Goal: Task Accomplishment & Management: Manage account settings

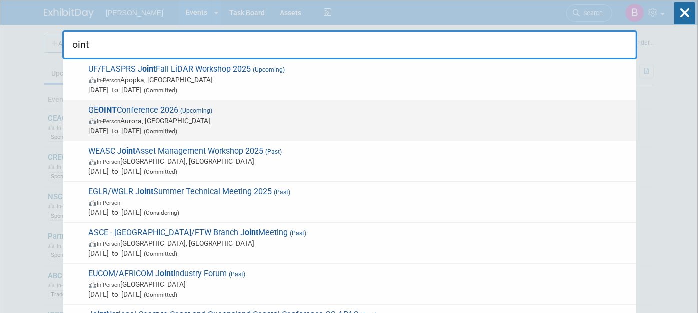
type input "oint"
click at [297, 110] on span "GE OINT Conference 2026 (Upcoming) In-Person [PERSON_NAME], [GEOGRAPHIC_DATA] […" at bounding box center [358, 120] width 545 height 30
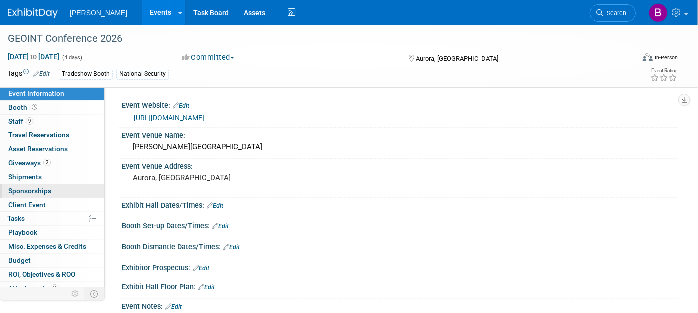
scroll to position [20, 0]
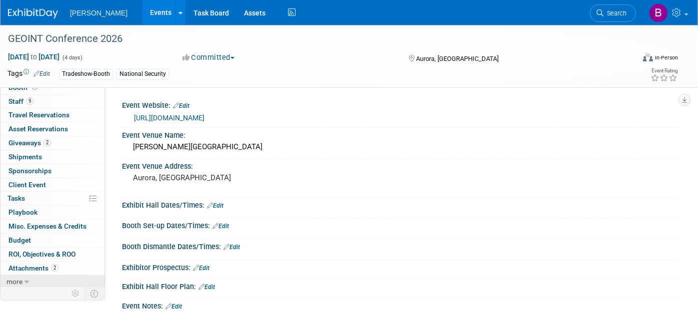
click at [24, 279] on icon at bounding box center [26, 282] width 4 height 7
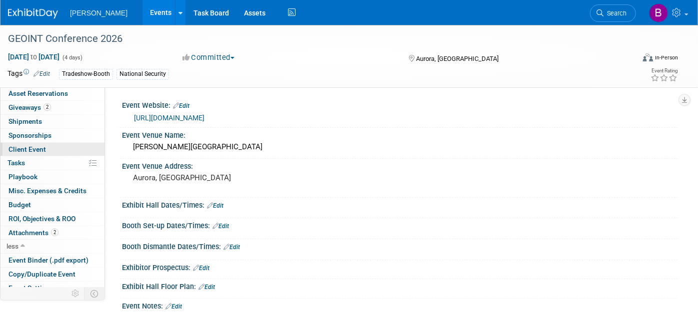
scroll to position [88, 0]
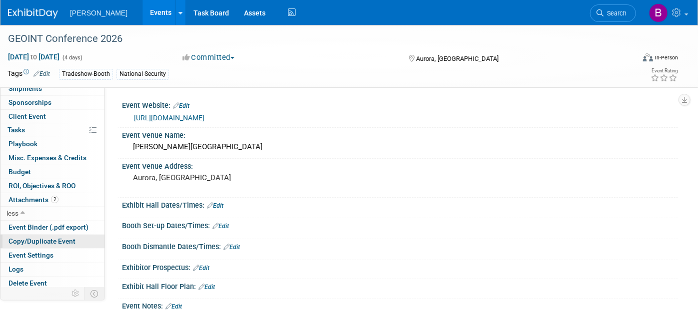
click at [32, 238] on span "Copy/Duplicate Event" at bounding box center [41, 241] width 67 height 8
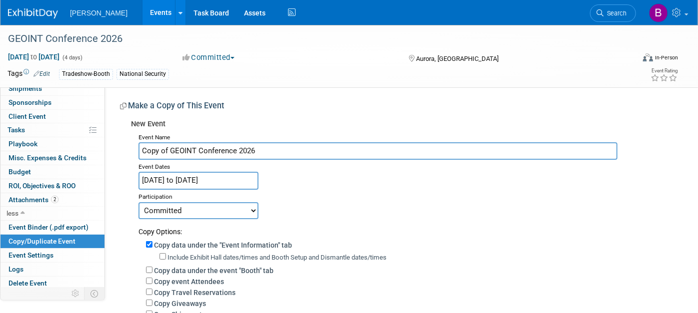
drag, startPoint x: 161, startPoint y: 152, endPoint x: 122, endPoint y: 156, distance: 38.6
click at [122, 156] on div "New Event Event Name Copy of GEOINT Conference 2026 Event Dates May 3, 2026 to …" at bounding box center [395, 289] width 550 height 349
click at [247, 151] on input "GEOINT Conference 2026" at bounding box center [377, 150] width 479 height 17
type input "GEOINT Conference 2027"
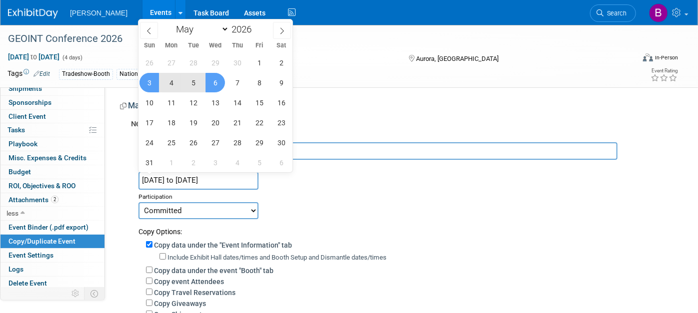
click at [184, 175] on input "May 3, 2026 to May 6, 2026" at bounding box center [198, 180] width 120 height 17
click at [236, 25] on input "2026" at bounding box center [244, 28] width 30 height 11
click at [256, 27] on span at bounding box center [255, 26] width 7 height 6
type input "2027"
click at [148, 125] on span "16" at bounding box center [148, 122] width 19 height 19
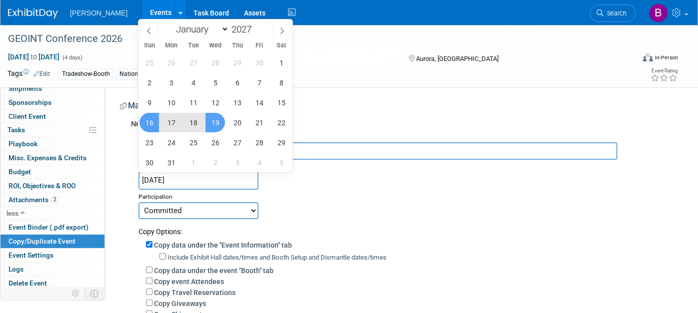
click at [211, 125] on span "19" at bounding box center [214, 122] width 19 height 19
type input "May 16, 2027 to May 19, 2027"
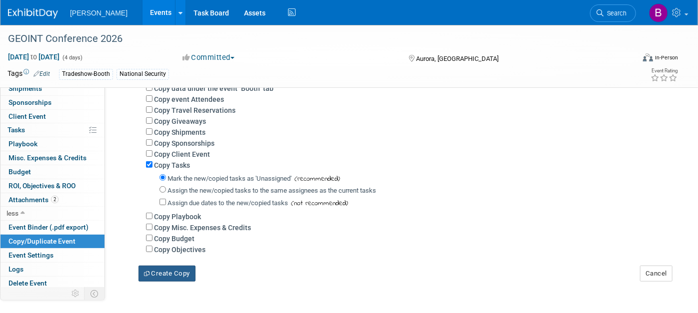
scroll to position [146, 0]
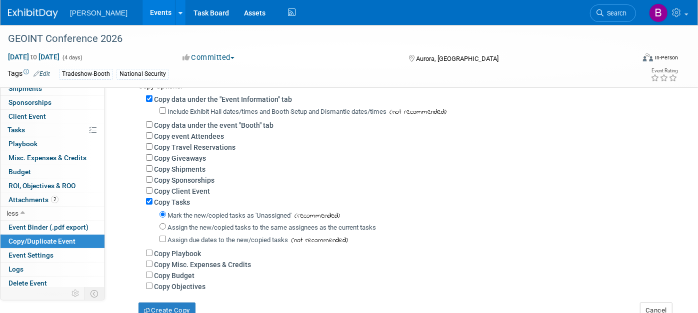
click at [161, 202] on label "Copy Tasks" at bounding box center [172, 202] width 36 height 8
click at [152, 202] on input "Copy Tasks" at bounding box center [149, 201] width 6 height 6
checkbox input "false"
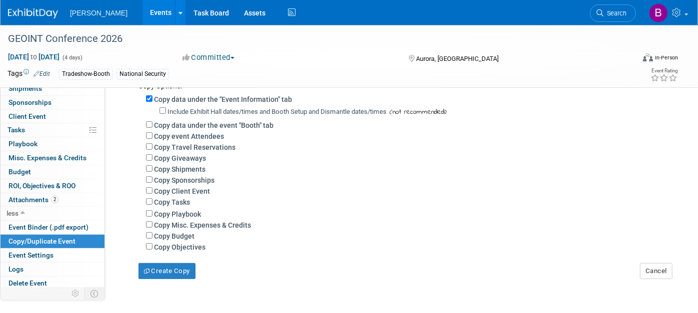
click at [171, 134] on label "Copy event Attendees" at bounding box center [189, 136] width 70 height 8
click at [152, 134] on input "Copy event Attendees" at bounding box center [149, 135] width 6 height 6
checkbox input "true"
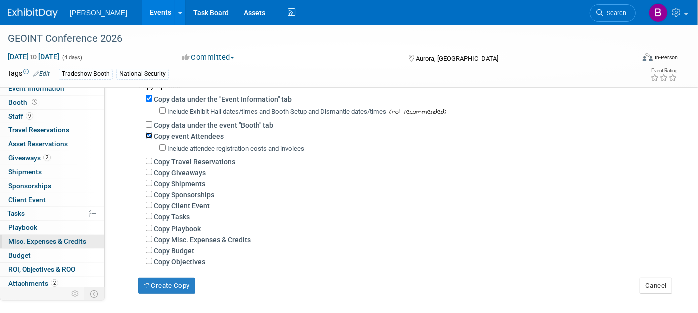
scroll to position [0, 0]
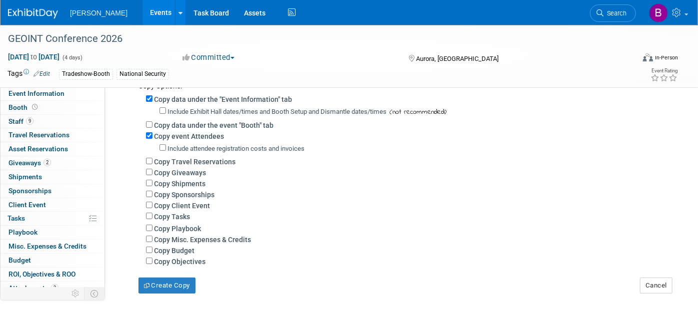
click at [187, 173] on label "Copy Giveaways" at bounding box center [180, 173] width 52 height 8
click at [152, 173] on input "Copy Giveaways" at bounding box center [149, 172] width 6 height 6
checkbox input "true"
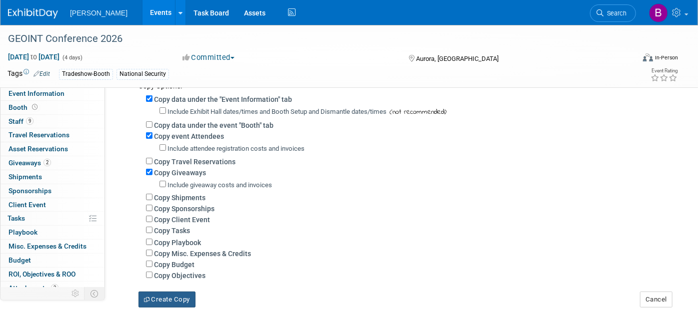
click at [169, 293] on button "Create Copy" at bounding box center [166, 300] width 57 height 16
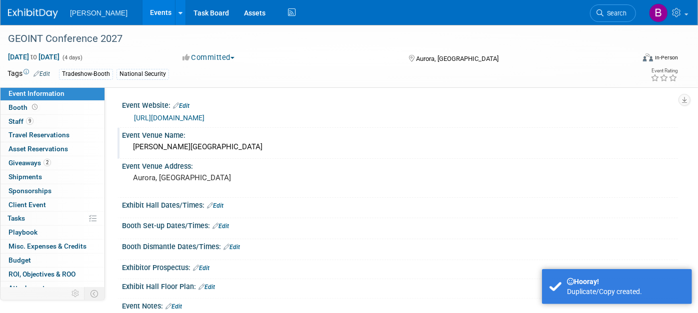
drag, startPoint x: 285, startPoint y: 152, endPoint x: 140, endPoint y: 145, distance: 145.6
click at [140, 145] on div "[PERSON_NAME][GEOGRAPHIC_DATA]" at bounding box center [399, 146] width 541 height 15
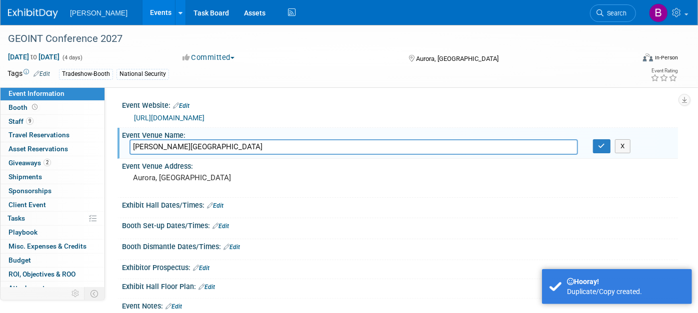
click at [174, 143] on input "[PERSON_NAME][GEOGRAPHIC_DATA]" at bounding box center [353, 146] width 448 height 15
click at [174, 144] on input "Gaylord Rockies Resort & Convention Center" at bounding box center [353, 146] width 448 height 15
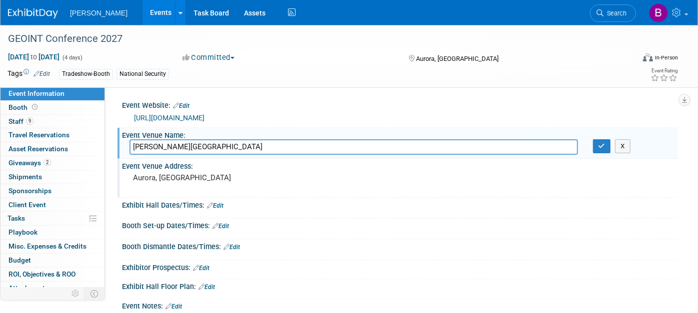
type input "Gaylord Palms Resort & Convention Center"
click at [249, 178] on pre "Aurora, [GEOGRAPHIC_DATA]" at bounding box center [237, 177] width 209 height 9
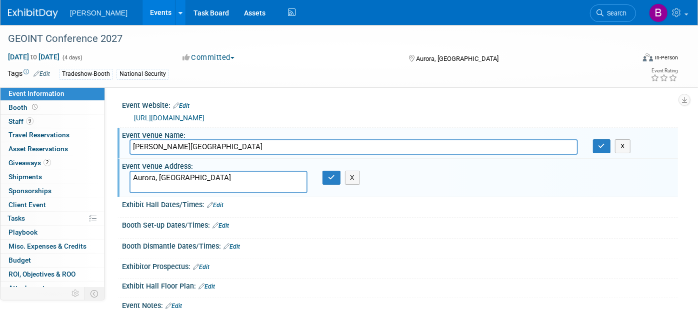
click at [249, 178] on textarea "Aurora, [GEOGRAPHIC_DATA]" at bounding box center [218, 182] width 178 height 22
click at [248, 177] on textarea "Aurora, [GEOGRAPHIC_DATA]" at bounding box center [218, 182] width 178 height 22
type textarea "Kissimmee, [GEOGRAPHIC_DATA]"
click at [328, 182] on button "button" at bounding box center [331, 178] width 18 height 14
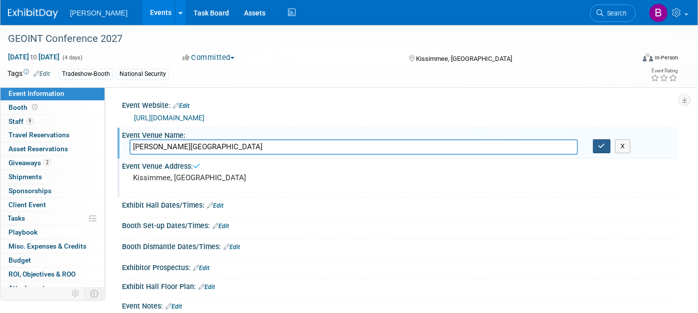
click at [603, 148] on icon "button" at bounding box center [601, 146] width 7 height 6
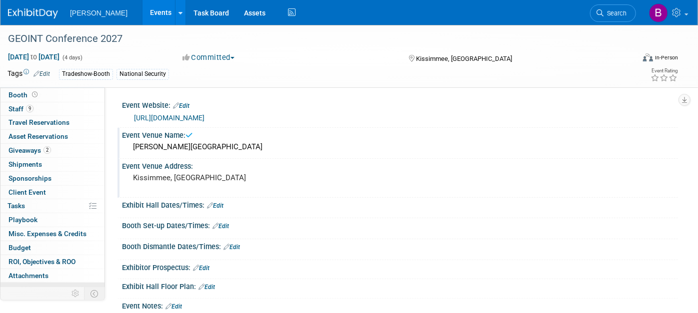
scroll to position [20, 0]
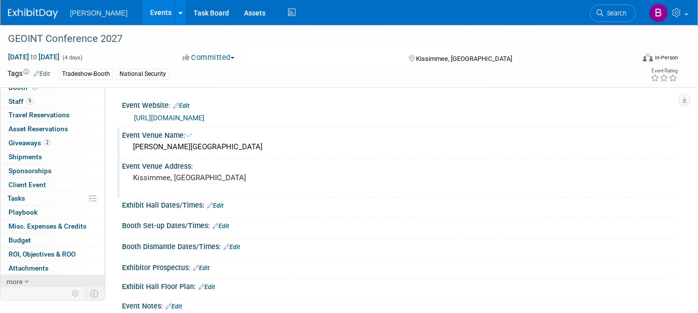
click at [32, 285] on link "more" at bounding box center [52, 281] width 104 height 13
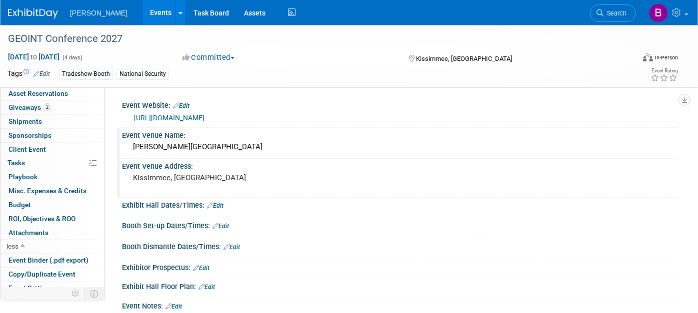
scroll to position [88, 0]
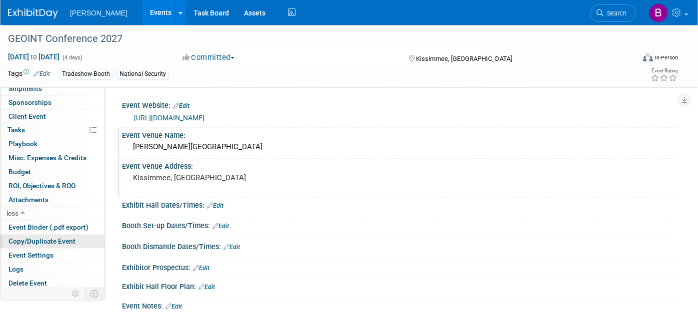
click at [64, 237] on span "Copy/Duplicate Event" at bounding box center [41, 241] width 67 height 8
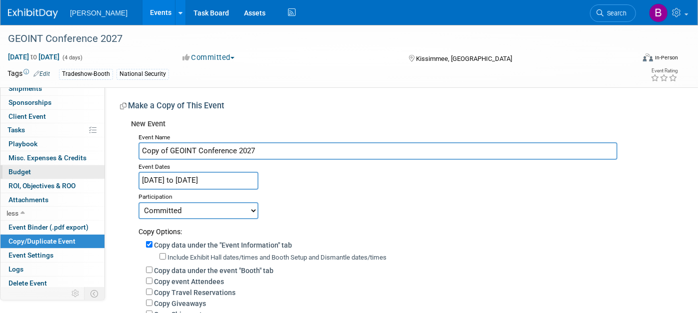
drag, startPoint x: 169, startPoint y: 150, endPoint x: 85, endPoint y: 167, distance: 85.7
click at [90, 166] on div "Event Information Event Info Booth Booth 9 Staff 9 Staff 0 Travel Reservations …" at bounding box center [349, 244] width 698 height 439
click at [253, 155] on input "GEOINT Conference 2027" at bounding box center [377, 150] width 479 height 17
type input "GEOINT Conference 2028"
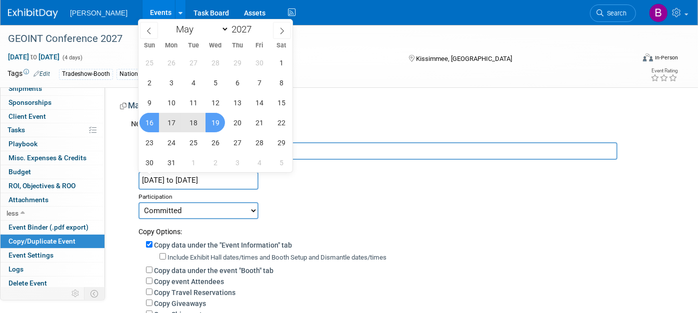
click at [225, 183] on input "May 16, 2027 to May 19, 2027" at bounding box center [198, 180] width 120 height 17
click at [256, 26] on span at bounding box center [255, 26] width 7 height 6
type input "2028"
click at [226, 28] on select "January February March April May June July August September October November De…" at bounding box center [199, 29] width 57 height 12
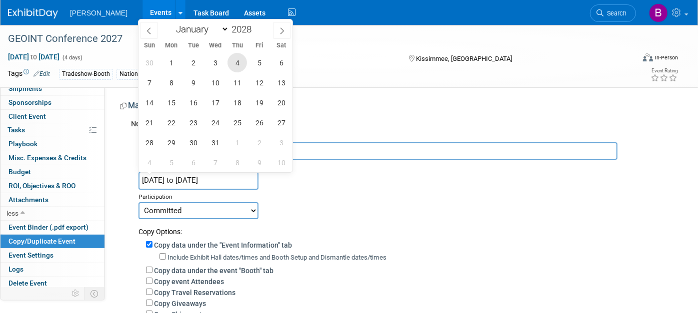
select select "5"
click at [171, 23] on select "January February March April May June July August September October November De…" at bounding box center [199, 29] width 57 height 12
click at [155, 84] on span "4" at bounding box center [148, 82] width 19 height 19
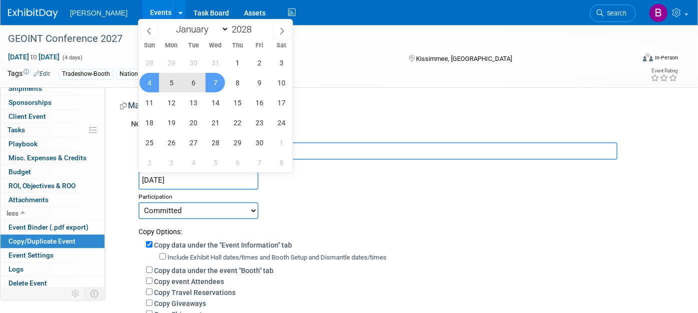
click at [214, 85] on span "7" at bounding box center [214, 82] width 19 height 19
type input "Jun 4, 2028 to Jun 7, 2028"
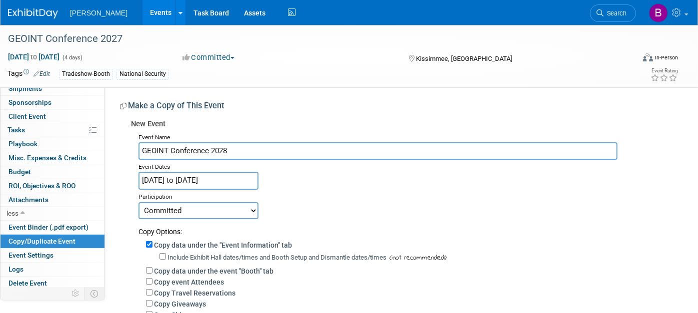
scroll to position [111, 0]
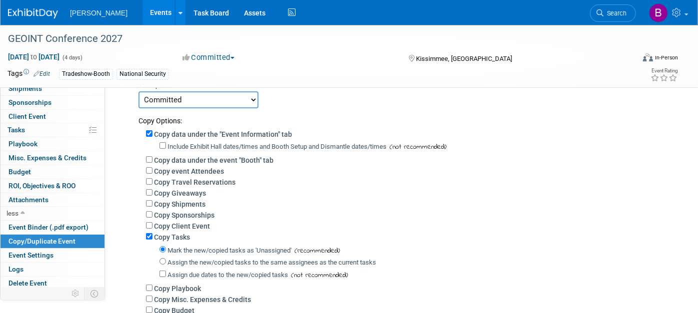
click at [196, 169] on label "Copy event Attendees" at bounding box center [189, 171] width 70 height 8
click at [152, 169] on input "Copy event Attendees" at bounding box center [149, 170] width 6 height 6
checkbox input "true"
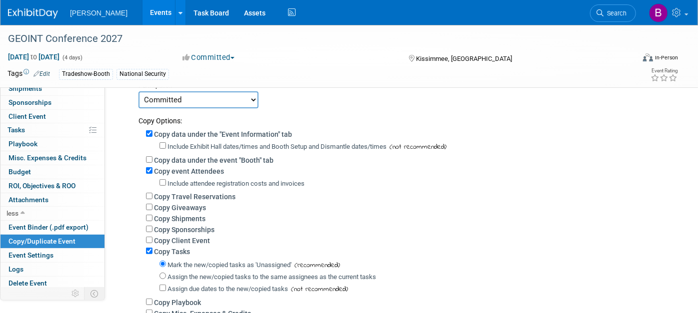
click at [192, 205] on label "Copy Giveaways" at bounding box center [180, 208] width 52 height 8
click at [152, 205] on input "Copy Giveaways" at bounding box center [149, 207] width 6 height 6
checkbox input "true"
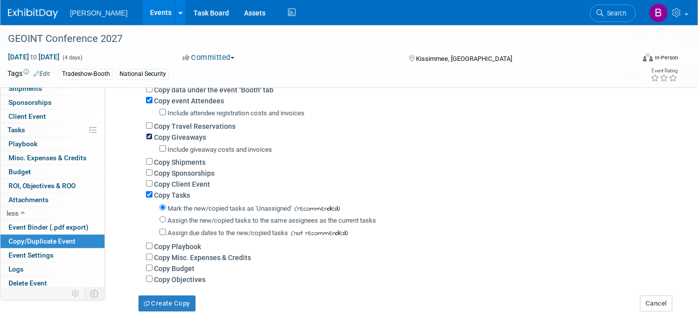
scroll to position [222, 0]
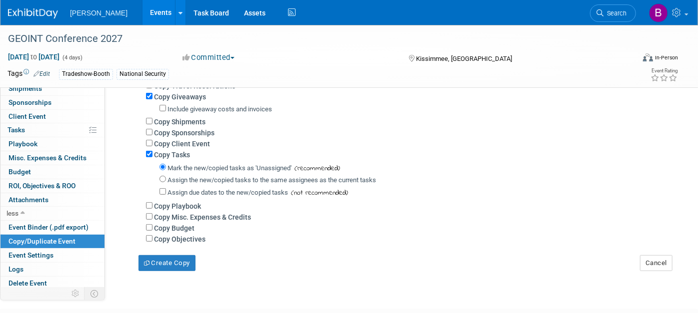
click at [178, 152] on label "Copy Tasks" at bounding box center [172, 155] width 36 height 8
click at [152, 152] on input "Copy Tasks" at bounding box center [149, 154] width 6 height 6
checkbox input "false"
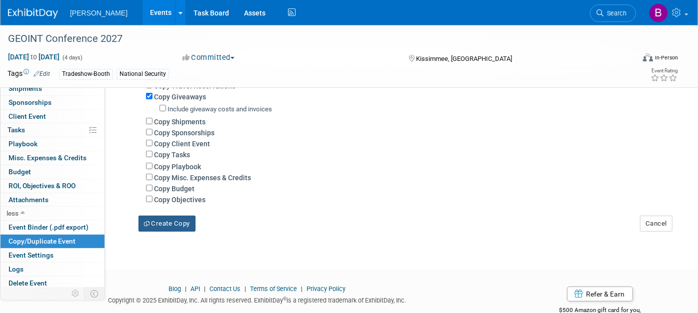
click at [167, 222] on button "Create Copy" at bounding box center [166, 224] width 57 height 16
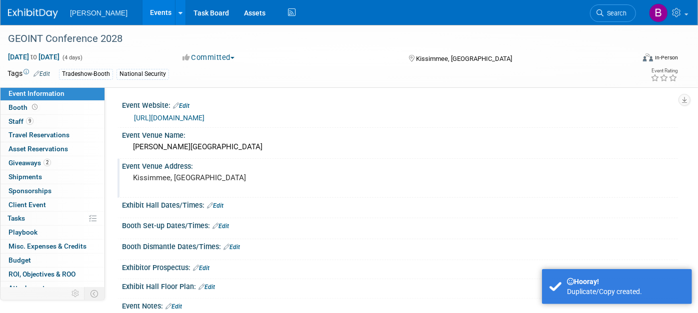
click at [178, 179] on pre "Kissimmee, [GEOGRAPHIC_DATA]" at bounding box center [237, 177] width 209 height 9
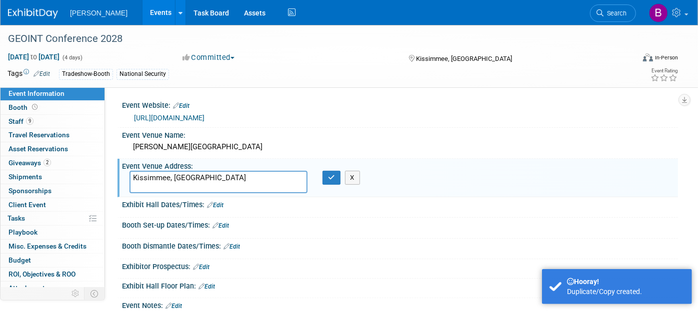
click at [178, 179] on textarea "Kissimmee, [GEOGRAPHIC_DATA]" at bounding box center [218, 182] width 178 height 22
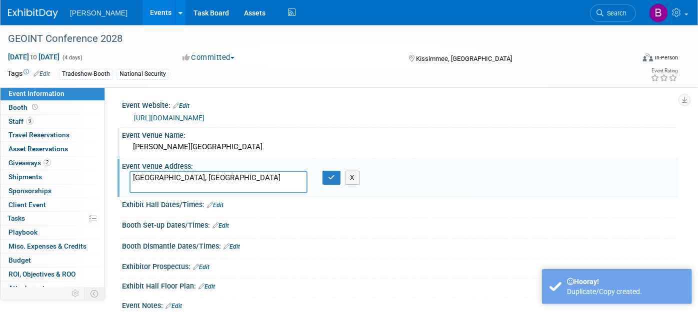
type textarea "[GEOGRAPHIC_DATA], [GEOGRAPHIC_DATA]"
click at [238, 149] on div "Gaylord Palms Resort & Convention Center" at bounding box center [399, 146] width 541 height 15
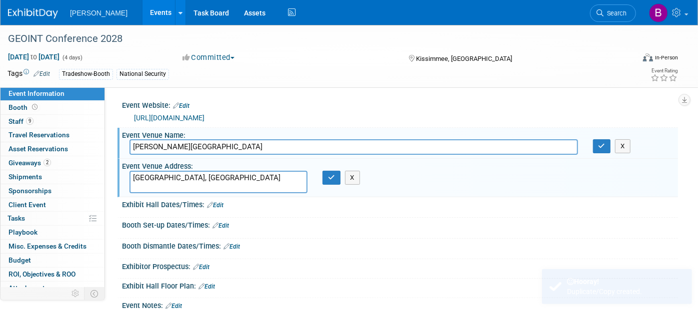
click at [238, 149] on input "Gaylord Palms Resort & Convention Center" at bounding box center [353, 146] width 448 height 15
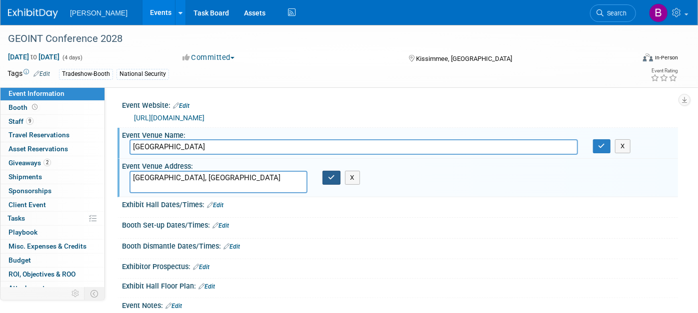
type input "Tampa Convention Center"
click at [334, 171] on button "button" at bounding box center [331, 178] width 18 height 14
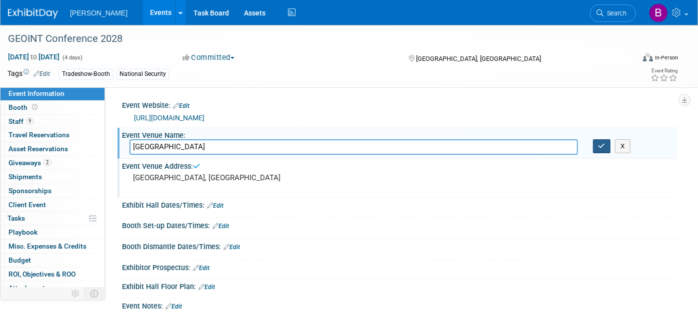
click at [597, 141] on button "button" at bounding box center [602, 146] width 18 height 14
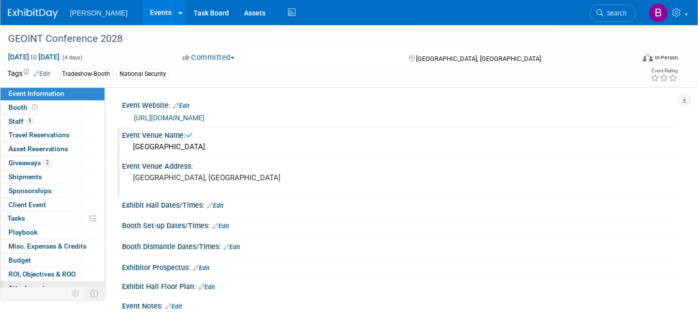
click at [41, 286] on span "Attachments 0" at bounding box center [28, 288] width 40 height 8
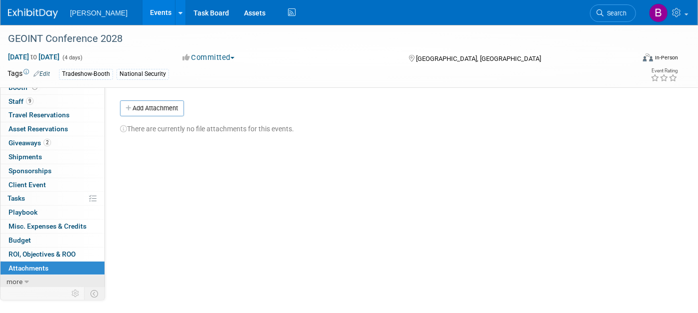
click at [48, 276] on link "more" at bounding box center [52, 281] width 104 height 13
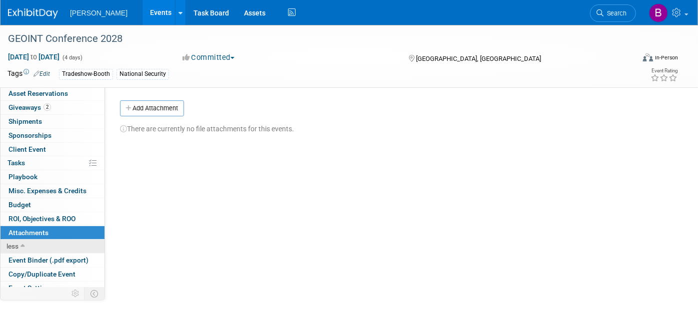
scroll to position [88, 0]
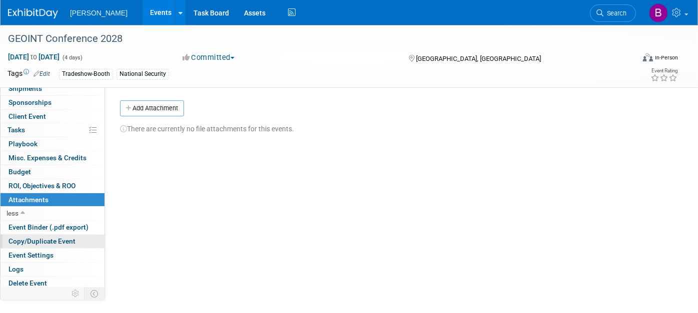
click at [35, 238] on span "Copy/Duplicate Event" at bounding box center [41, 241] width 67 height 8
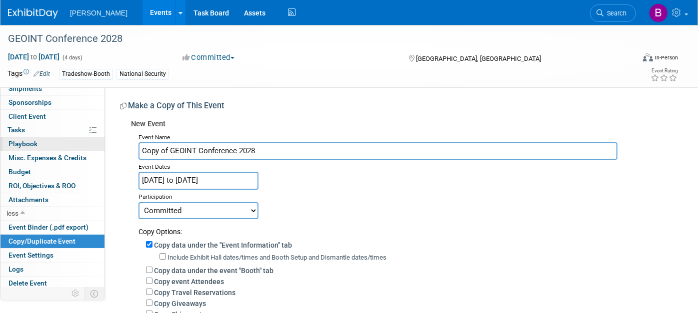
drag, startPoint x: 197, startPoint y: 147, endPoint x: 63, endPoint y: 136, distance: 134.4
click at [66, 136] on div "Event Information Event Info Booth Booth 9 Staff 9 Staff 0 Travel Reservations …" at bounding box center [349, 244] width 698 height 439
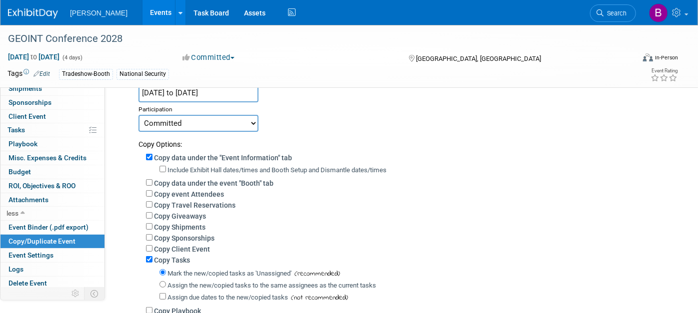
scroll to position [222, 0]
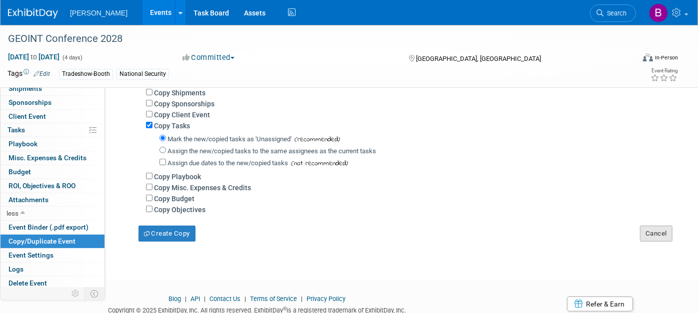
type input "Conference 2028"
click at [644, 236] on button "Cancel" at bounding box center [656, 234] width 32 height 16
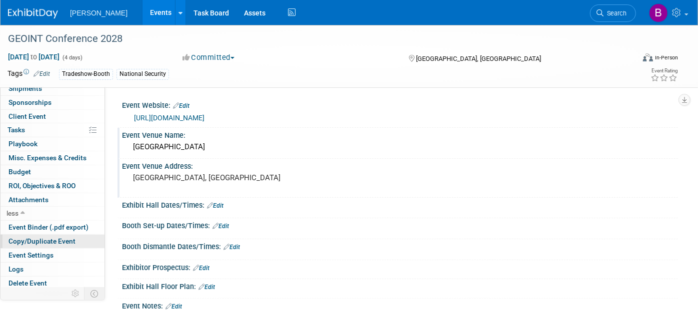
click at [34, 237] on span "Copy/Duplicate Event" at bounding box center [41, 241] width 67 height 8
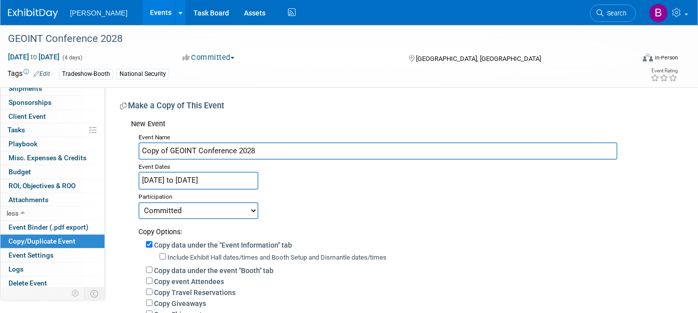
click at [105, 140] on div "Event Website: Edit https://usgif.org/ Event Venue Name: Tampa Convention Cente…" at bounding box center [391, 275] width 573 height 377
drag, startPoint x: 171, startPoint y: 152, endPoint x: 135, endPoint y: 153, distance: 35.5
click at [135, 153] on div "Event Name Copy of GEOINT Conference 2028 Event Dates Jun 4, 2028 to Jun 7, 202…" at bounding box center [400, 296] width 539 height 333
click at [244, 143] on input "GEOINT Conference 2028" at bounding box center [377, 150] width 479 height 17
type input "GEOINT Conference 2029"
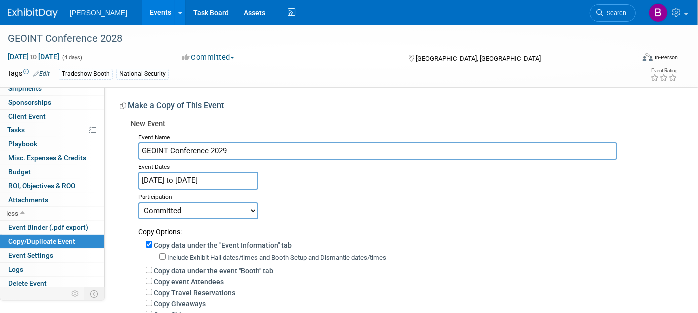
click at [205, 168] on div "Event Dates" at bounding box center [404, 166] width 532 height 12
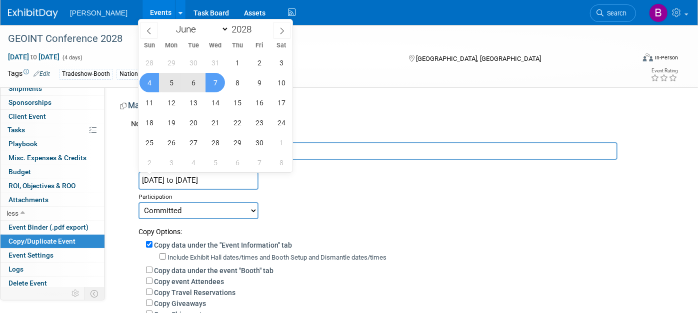
click at [201, 172] on input "Jun 4, 2028 to Jun 7, 2028" at bounding box center [198, 180] width 120 height 17
click at [255, 25] on span at bounding box center [255, 26] width 7 height 6
type input "2029"
click at [218, 31] on select "January February March April May June July August September October November De…" at bounding box center [199, 29] width 57 height 12
click at [150, 80] on span "3" at bounding box center [148, 82] width 19 height 19
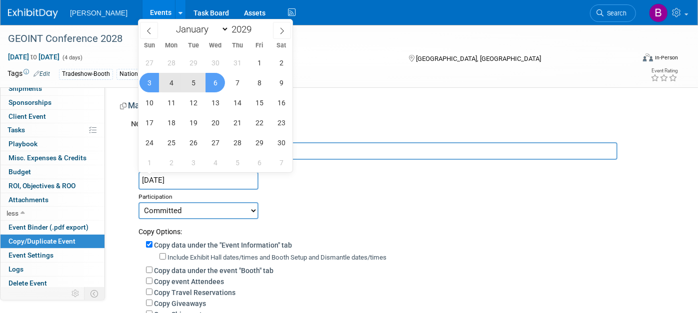
click at [213, 78] on span "6" at bounding box center [214, 82] width 19 height 19
type input "Jun 3, 2029 to Jun 6, 2029"
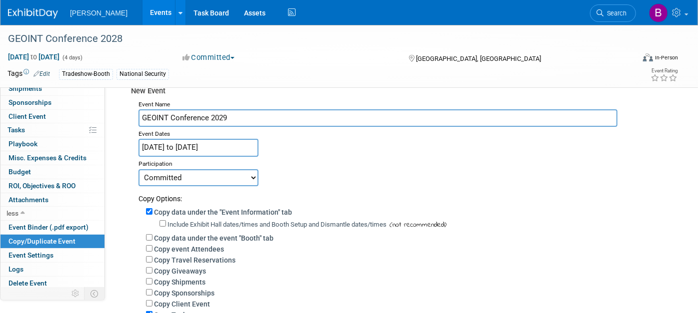
scroll to position [111, 0]
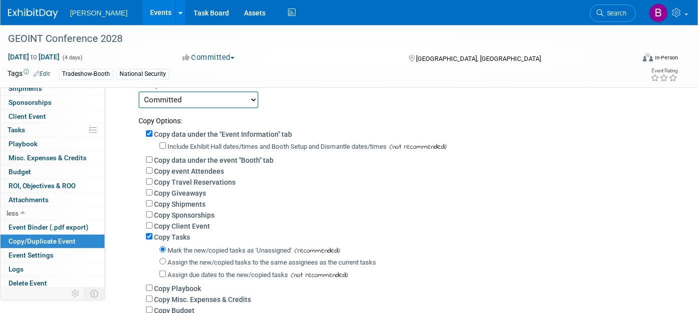
click at [192, 168] on label "Copy event Attendees" at bounding box center [189, 171] width 70 height 8
click at [152, 168] on input "Copy event Attendees" at bounding box center [149, 170] width 6 height 6
checkbox input "true"
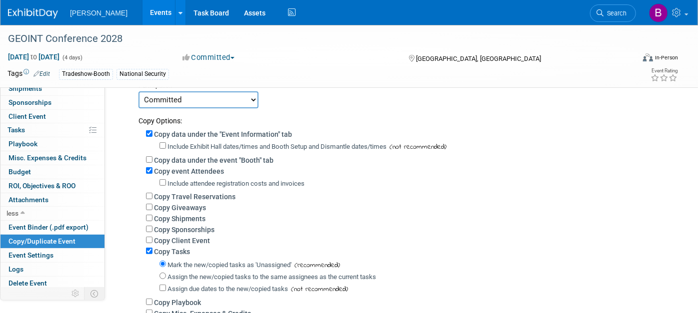
click at [176, 205] on label "Copy Giveaways" at bounding box center [180, 208] width 52 height 8
click at [152, 205] on input "Copy Giveaways" at bounding box center [149, 207] width 6 height 6
checkbox input "true"
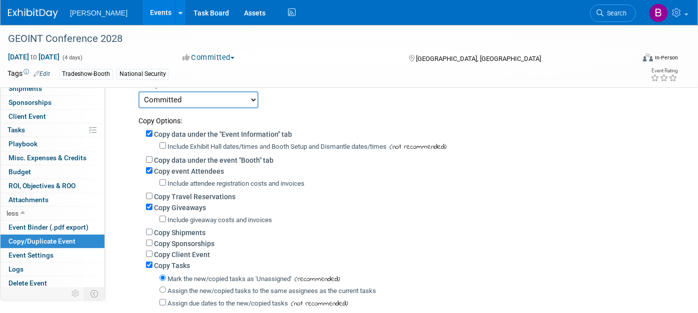
click at [162, 273] on div "Mark the new/copied tasks as 'Unassigned' (recommended)" at bounding box center [414, 279] width 511 height 12
click at [157, 264] on label "Copy Tasks" at bounding box center [172, 266] width 36 height 8
click at [152, 264] on input "Copy Tasks" at bounding box center [149, 265] width 6 height 6
checkbox input "false"
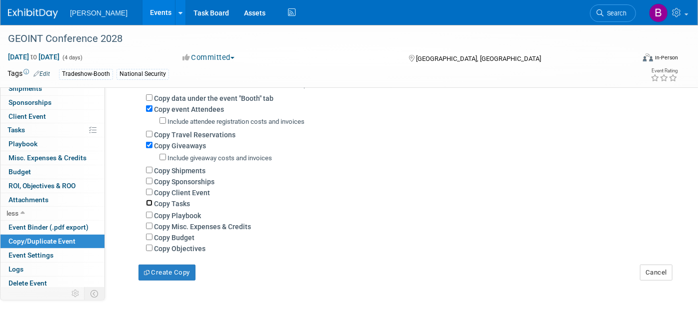
scroll to position [222, 0]
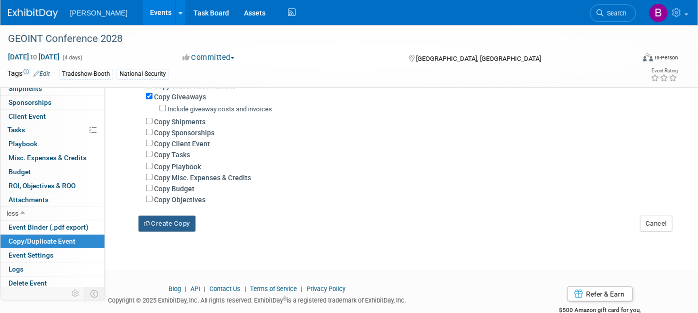
click at [171, 216] on button "Create Copy" at bounding box center [166, 224] width 57 height 16
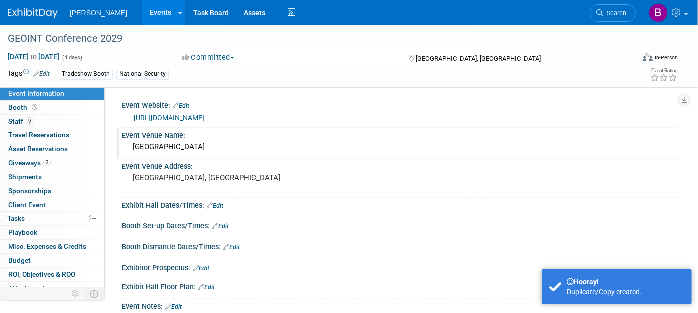
click at [171, 151] on div "[GEOGRAPHIC_DATA]" at bounding box center [399, 146] width 541 height 15
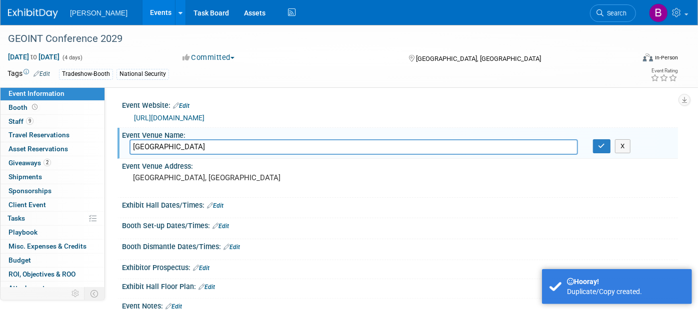
click at [169, 149] on input "[GEOGRAPHIC_DATA]" at bounding box center [353, 146] width 448 height 15
type input "[GEOGRAPHIC_DATA]"
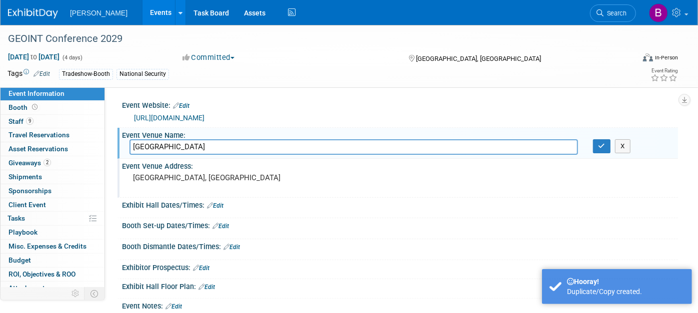
click at [180, 177] on pre "[GEOGRAPHIC_DATA], [GEOGRAPHIC_DATA]" at bounding box center [237, 177] width 209 height 9
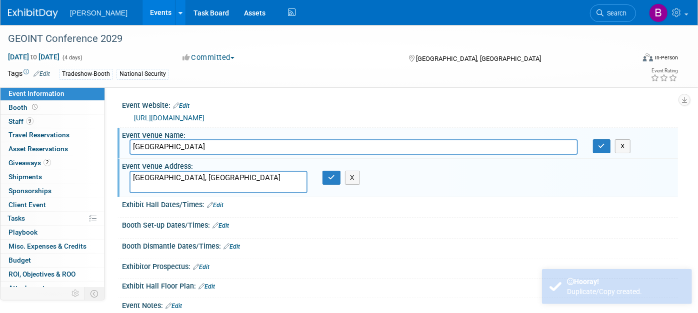
click at [179, 175] on textarea "[GEOGRAPHIC_DATA], [GEOGRAPHIC_DATA]" at bounding box center [218, 182] width 178 height 22
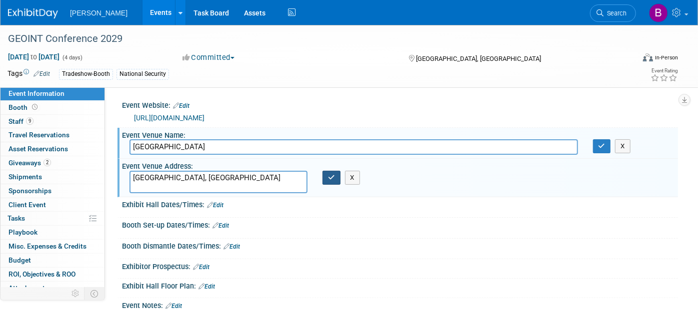
type textarea "[GEOGRAPHIC_DATA], [GEOGRAPHIC_DATA]"
click at [328, 177] on icon "button" at bounding box center [331, 177] width 7 height 6
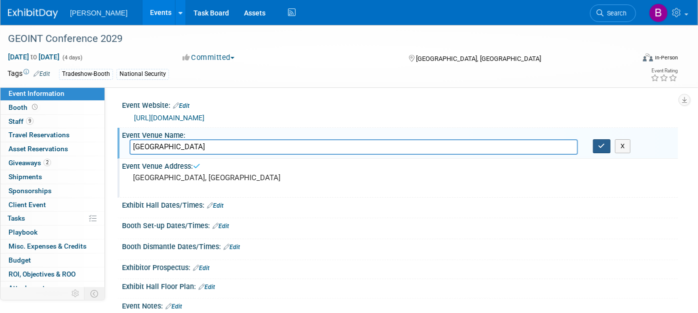
click at [598, 144] on icon "button" at bounding box center [601, 146] width 7 height 6
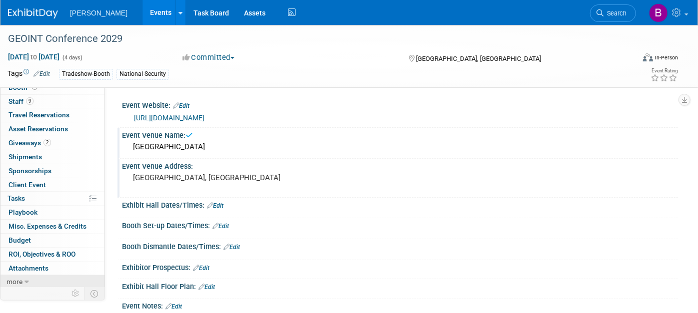
click at [42, 278] on link "more" at bounding box center [52, 281] width 104 height 13
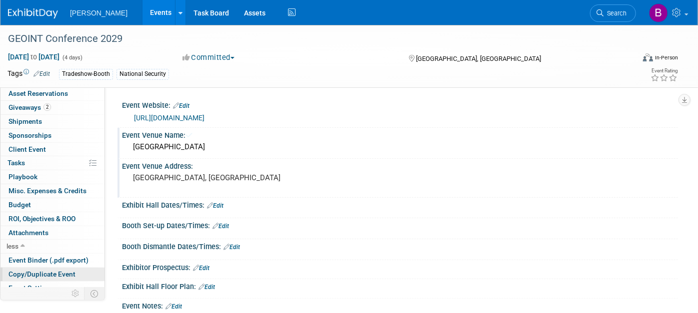
scroll to position [88, 0]
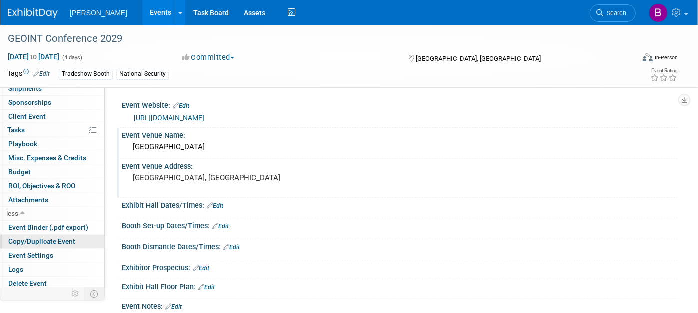
click at [57, 237] on span "Copy/Duplicate Event" at bounding box center [41, 241] width 67 height 8
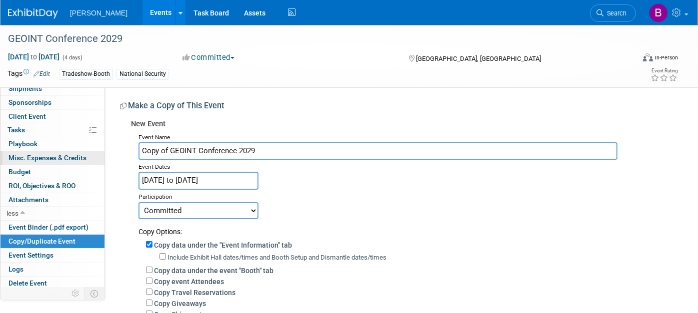
drag, startPoint x: 168, startPoint y: 150, endPoint x: 88, endPoint y: 155, distance: 80.6
click at [88, 154] on div "Event Information Event Info Booth Booth 9 Staff 9 Staff 0 Travel Reservations …" at bounding box center [349, 244] width 698 height 439
click at [288, 148] on input "GEOINT Conference 2029" at bounding box center [377, 150] width 479 height 17
type input "GEOINT Conference 2030"
click at [214, 178] on input "Jun 3, 2029 to Jun 6, 2029" at bounding box center [198, 180] width 120 height 17
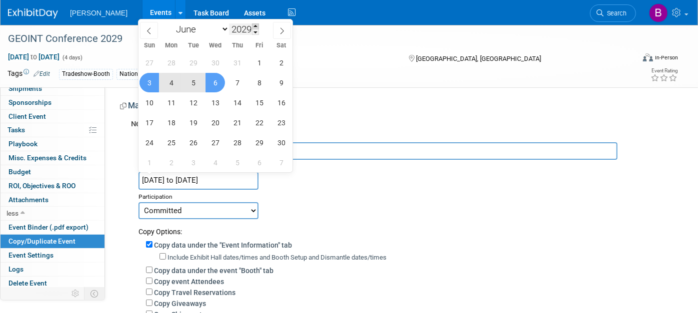
click at [254, 26] on div "2029" at bounding box center [244, 28] width 30 height 11
click at [255, 26] on span at bounding box center [255, 26] width 7 height 6
type input "2030"
click at [151, 100] on span "9" at bounding box center [148, 102] width 19 height 19
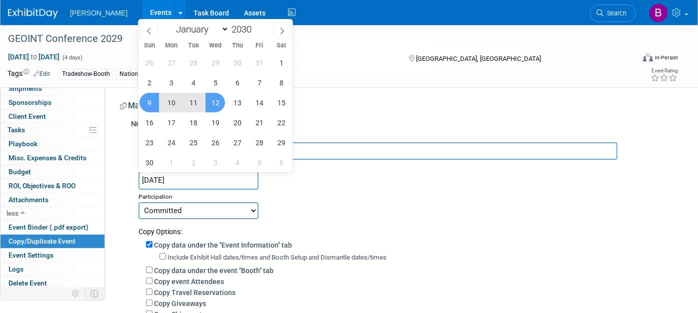
click at [219, 101] on span "12" at bounding box center [214, 102] width 19 height 19
type input "Jun 9, 2030 to Jun 12, 2030"
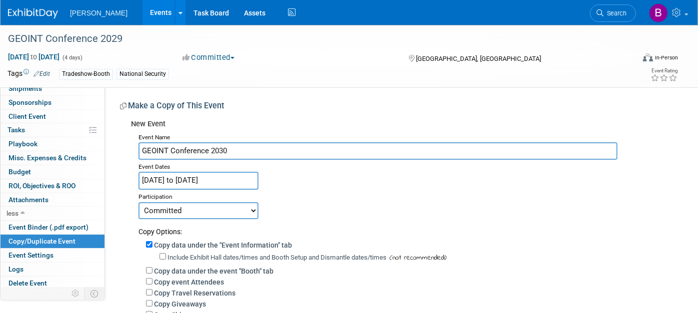
scroll to position [166, 0]
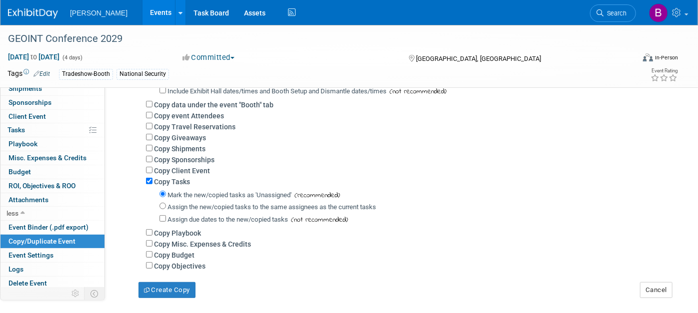
drag, startPoint x: 178, startPoint y: 181, endPoint x: 197, endPoint y: 134, distance: 50.0
click at [180, 181] on label "Copy Tasks" at bounding box center [172, 182] width 36 height 8
click at [152, 181] on input "Copy Tasks" at bounding box center [149, 181] width 6 height 6
checkbox input "false"
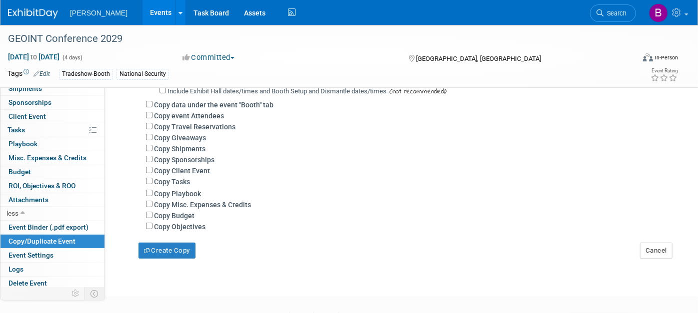
click at [186, 138] on label "Copy Giveaways" at bounding box center [180, 138] width 52 height 8
click at [152, 138] on input "Copy Giveaways" at bounding box center [149, 137] width 6 height 6
checkbox input "true"
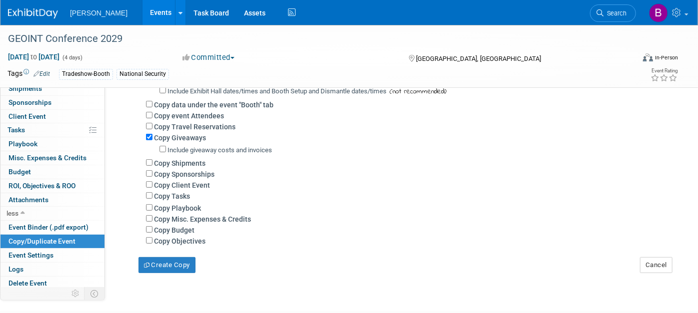
click at [195, 114] on label "Copy event Attendees" at bounding box center [189, 116] width 70 height 8
click at [152, 114] on input "Copy event Attendees" at bounding box center [149, 115] width 6 height 6
checkbox input "true"
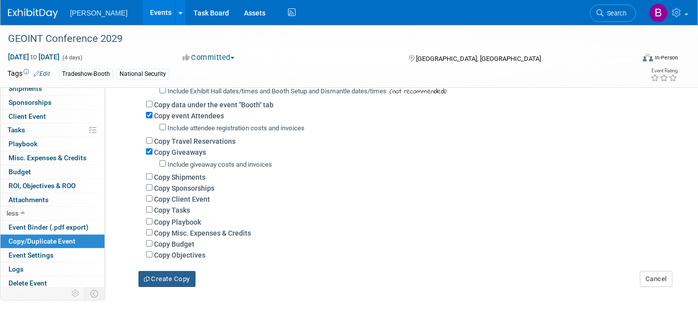
click at [171, 278] on button "Create Copy" at bounding box center [166, 279] width 57 height 16
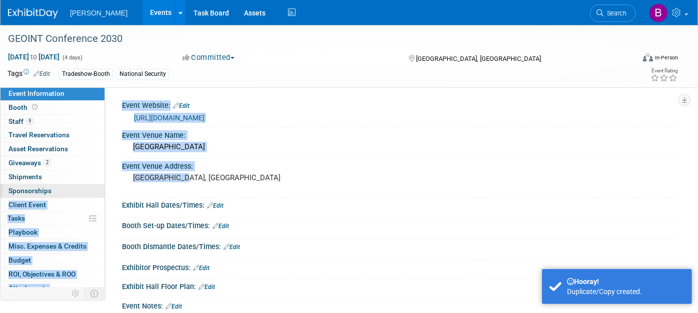
drag, startPoint x: 195, startPoint y: 180, endPoint x: 57, endPoint y: 183, distance: 137.9
click at [57, 183] on div "Event Information Event Info Booth Booth 9 Staff 9 Staff 0 Travel Reservations …" at bounding box center [349, 281] width 698 height 513
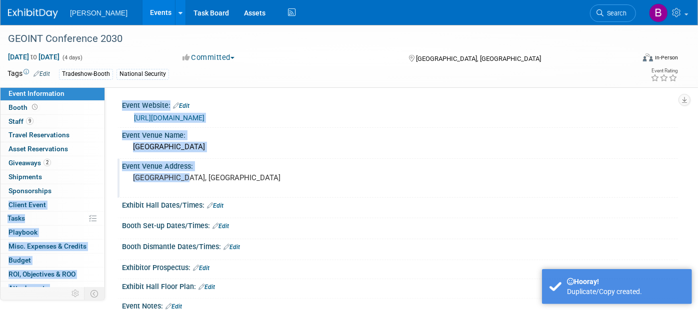
click at [208, 187] on div "[GEOGRAPHIC_DATA], [GEOGRAPHIC_DATA]" at bounding box center [237, 182] width 216 height 23
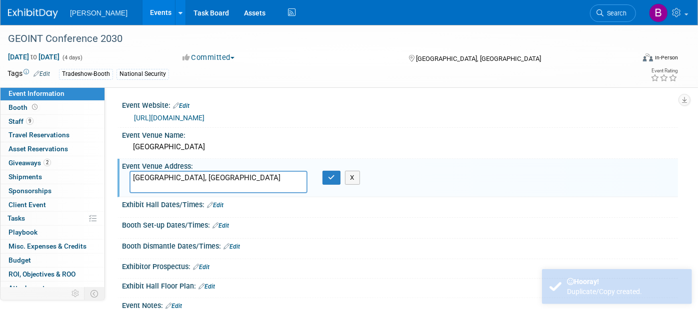
click at [202, 181] on textarea "[GEOGRAPHIC_DATA], [GEOGRAPHIC_DATA]" at bounding box center [218, 182] width 178 height 22
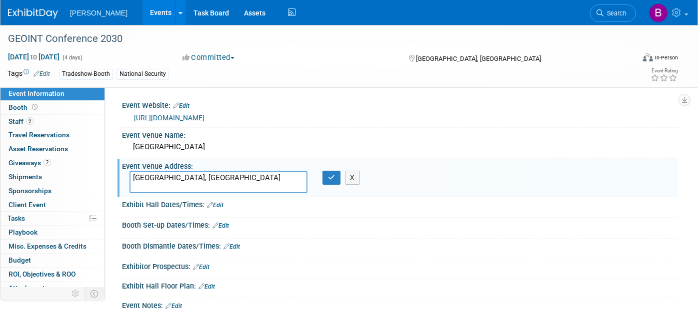
click at [202, 181] on textarea "[GEOGRAPHIC_DATA], [GEOGRAPHIC_DATA]" at bounding box center [218, 182] width 178 height 22
type textarea "Aurora, [GEOGRAPHIC_DATA]"
click at [282, 149] on div "America's Center Convention Complex" at bounding box center [399, 146] width 541 height 15
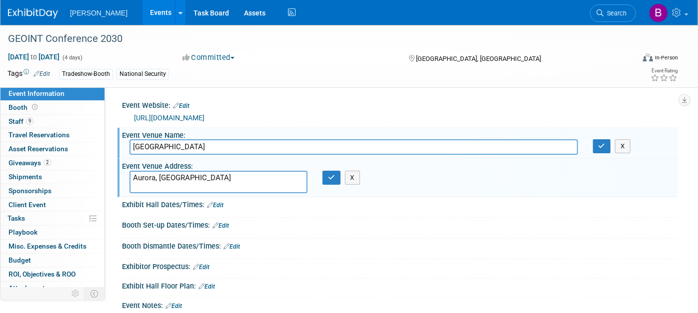
click at [282, 149] on input "America's Center Convention Complex" at bounding box center [353, 146] width 448 height 15
click at [282, 148] on input "America's Center Convention Complex" at bounding box center [353, 146] width 448 height 15
click at [439, 155] on div "Event Venue Name: America's Center Convention Complex America's Center Conventi…" at bounding box center [397, 143] width 560 height 31
click at [439, 155] on div "America's Center Convention Complex America's Center Convention Complex X" at bounding box center [400, 147] width 556 height 16
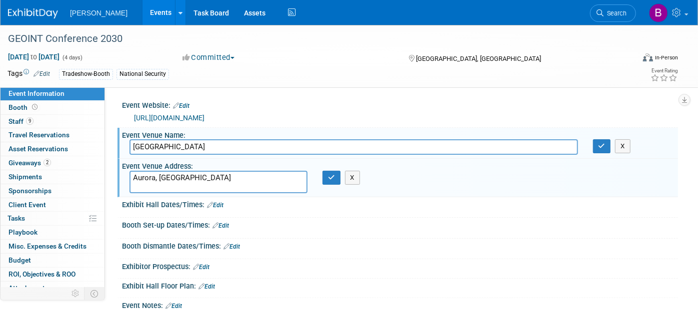
click at [438, 150] on input "America's Center Convention Complex" at bounding box center [353, 146] width 448 height 15
paste input "Gaylord Rockies Resort and Convention Center"
type input "Gaylord Rockies Resort and Convention Center"
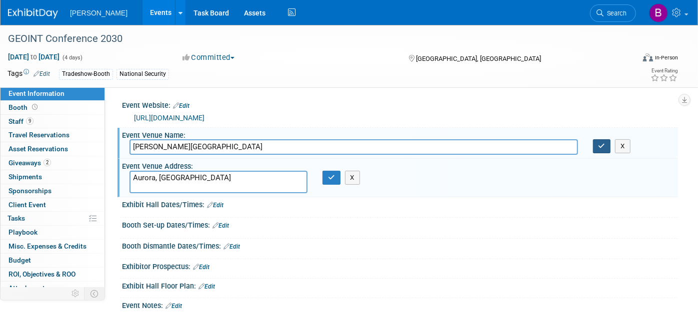
click at [600, 143] on icon "button" at bounding box center [601, 146] width 7 height 6
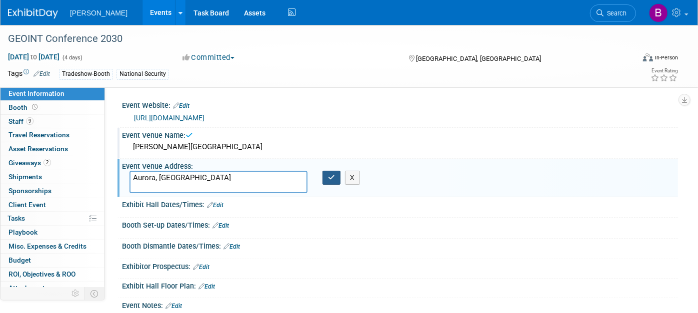
click at [324, 180] on button "button" at bounding box center [331, 178] width 18 height 14
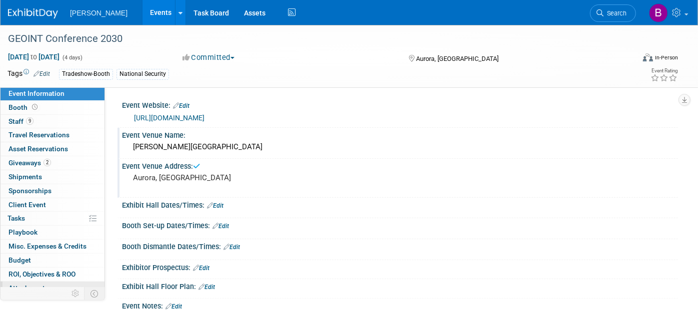
scroll to position [20, 0]
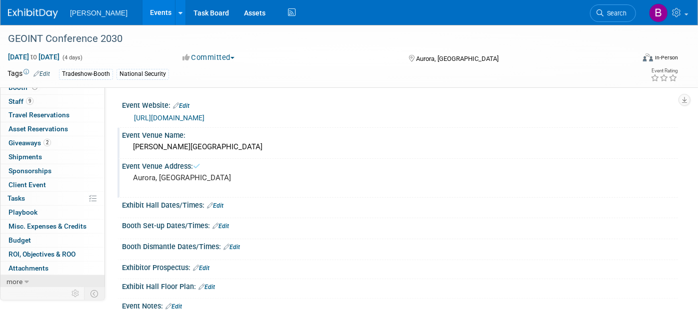
click at [23, 282] on link "more" at bounding box center [52, 281] width 104 height 13
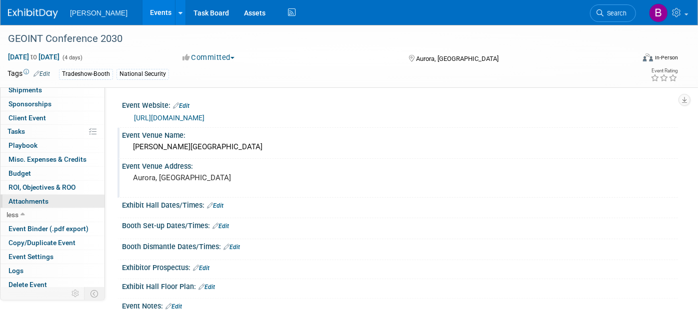
scroll to position [88, 0]
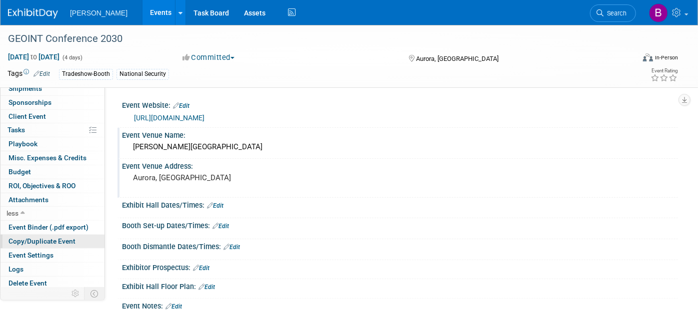
click at [54, 237] on span "Copy/Duplicate Event" at bounding box center [41, 241] width 67 height 8
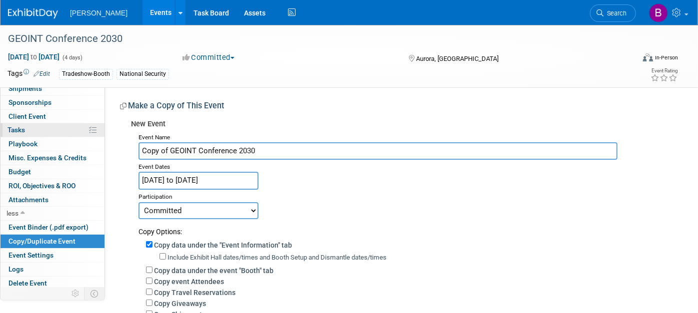
drag, startPoint x: 168, startPoint y: 152, endPoint x: 71, endPoint y: 125, distance: 100.6
click at [72, 126] on div "Event Information Event Info Booth Booth 9 Staff 9 Staff 0 Travel Reservations …" at bounding box center [349, 244] width 698 height 439
click at [288, 145] on input "GEOINT Conference 2030" at bounding box center [377, 150] width 479 height 17
type input "GEOINT Conference 2031"
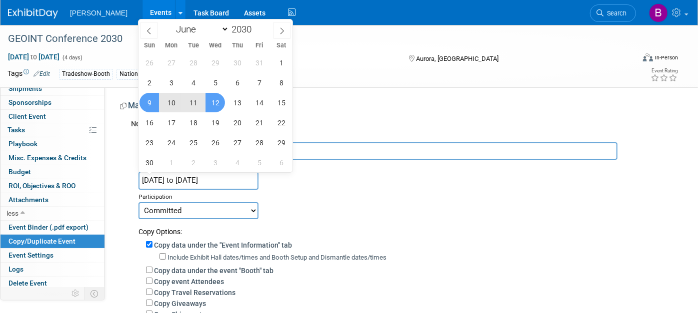
click at [243, 185] on input "Jun 9, 2030 to Jun 12, 2030" at bounding box center [198, 180] width 120 height 17
click at [255, 24] on span at bounding box center [255, 26] width 7 height 6
type input "2031"
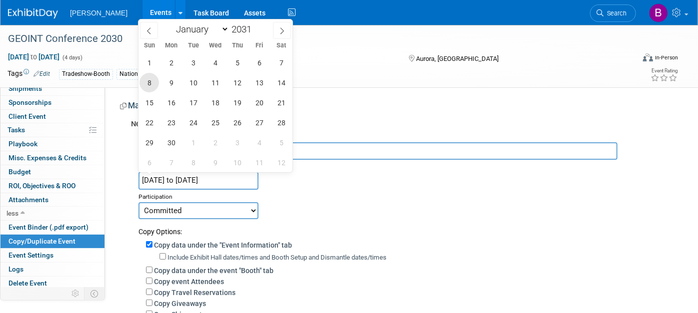
click at [148, 90] on span "8" at bounding box center [148, 82] width 19 height 19
click at [214, 86] on span "11" at bounding box center [214, 82] width 19 height 19
type input "Jun 8, 2031 to Jun 11, 2031"
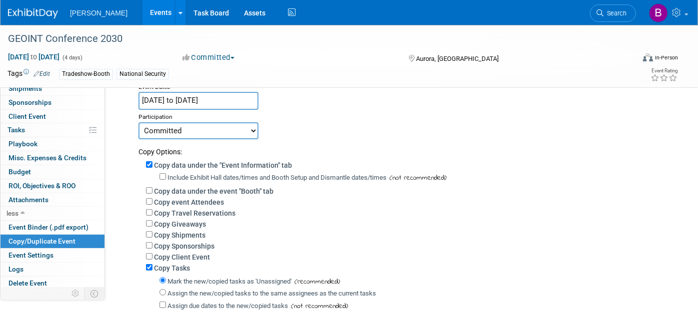
scroll to position [111, 0]
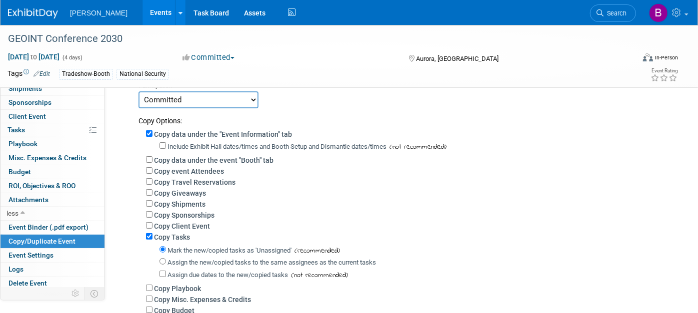
click at [192, 167] on label "Copy event Attendees" at bounding box center [189, 171] width 70 height 8
click at [152, 167] on input "Copy event Attendees" at bounding box center [149, 170] width 6 height 6
checkbox input "true"
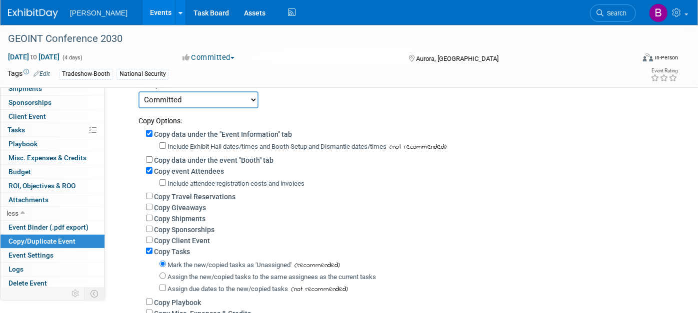
click at [189, 207] on label "Copy Giveaways" at bounding box center [180, 208] width 52 height 8
click at [152, 207] on input "Copy Giveaways" at bounding box center [149, 207] width 6 height 6
checkbox input "true"
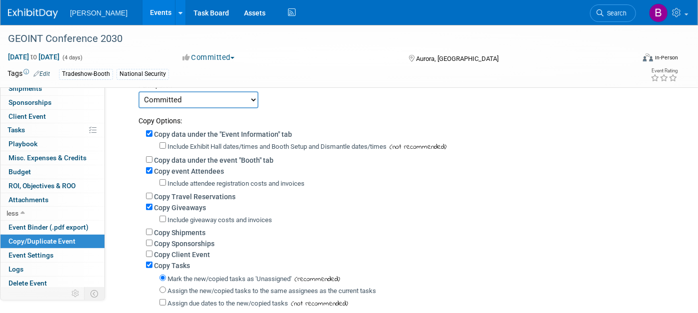
click at [162, 262] on label "Copy Tasks" at bounding box center [172, 266] width 36 height 8
click at [152, 262] on input "Copy Tasks" at bounding box center [149, 265] width 6 height 6
checkbox input "false"
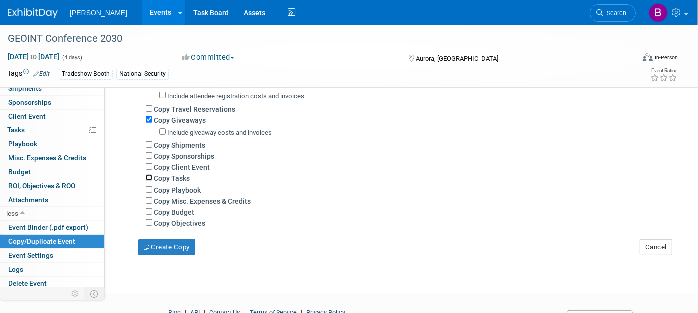
scroll to position [247, 0]
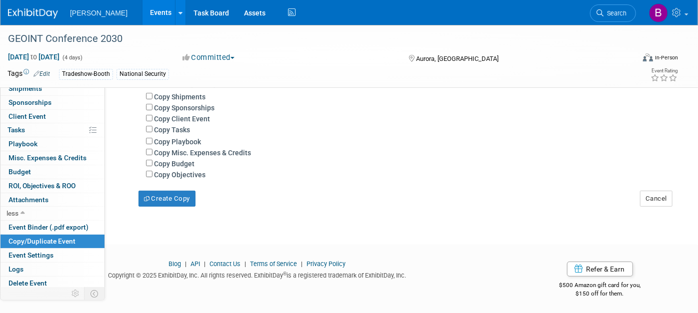
click at [184, 188] on div "Create Copy" at bounding box center [176, 193] width 91 height 27
click at [185, 197] on button "Create Copy" at bounding box center [166, 199] width 57 height 16
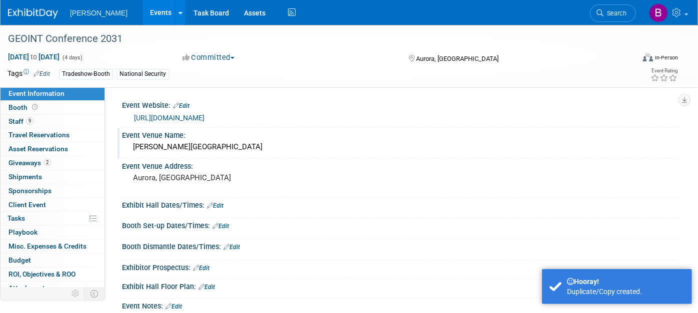
click at [230, 155] on div "Event Venue Name: [PERSON_NAME][GEOGRAPHIC_DATA]" at bounding box center [397, 143] width 560 height 31
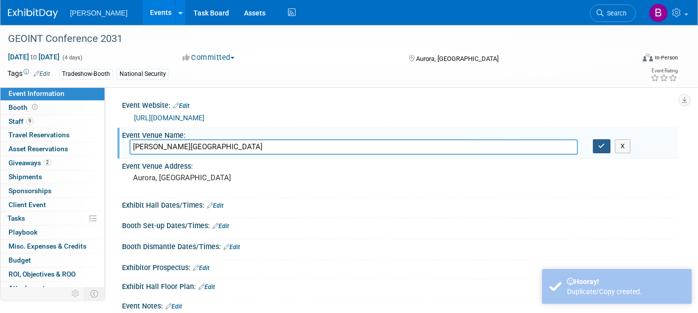
type input "Gaylord Palms Resort and Convention Center"
click at [596, 152] on button "button" at bounding box center [602, 146] width 18 height 14
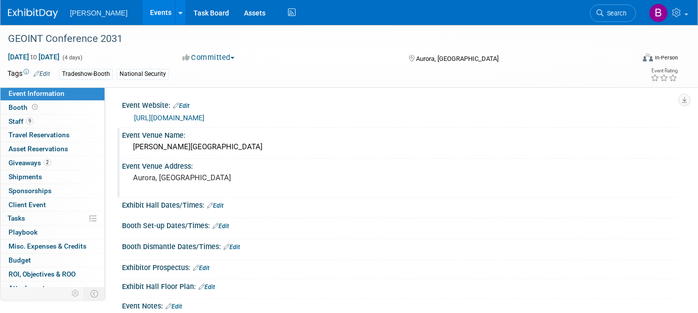
click at [180, 188] on div "Aurora, [GEOGRAPHIC_DATA]" at bounding box center [237, 182] width 216 height 23
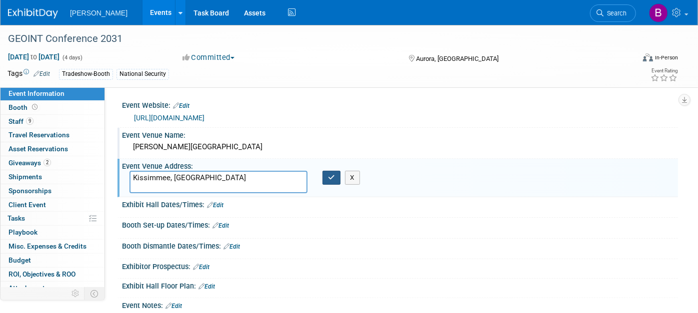
type textarea "Kissimmee, [GEOGRAPHIC_DATA]"
click at [335, 178] on button "button" at bounding box center [331, 178] width 18 height 14
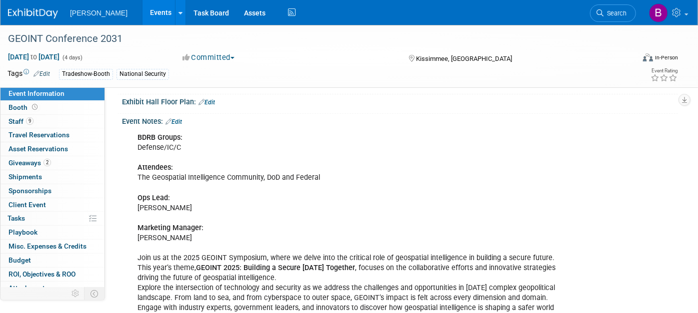
scroll to position [222, 0]
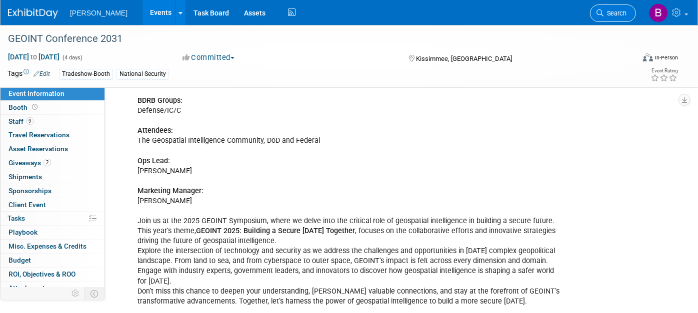
click at [601, 9] on icon at bounding box center [599, 12] width 7 height 7
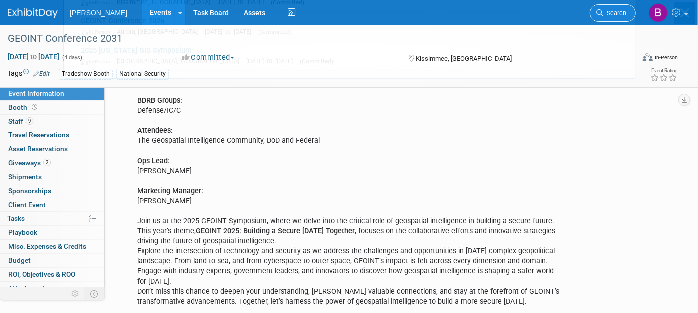
scroll to position [0, 0]
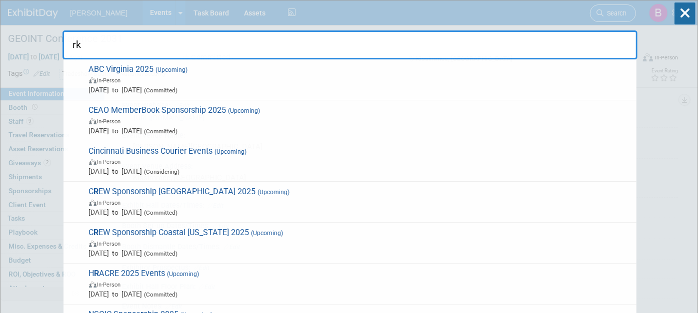
type input "rka"
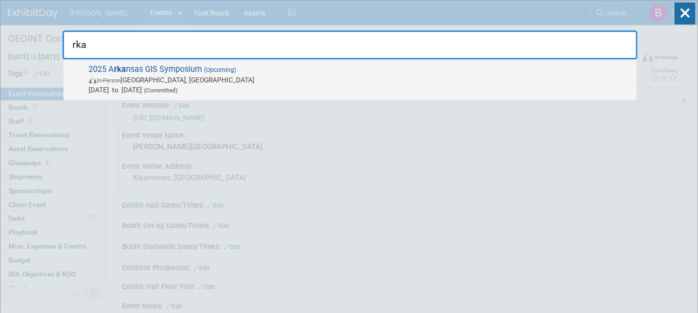
click at [184, 80] on span "In-Person Jonesboro, AR" at bounding box center [360, 80] width 542 height 10
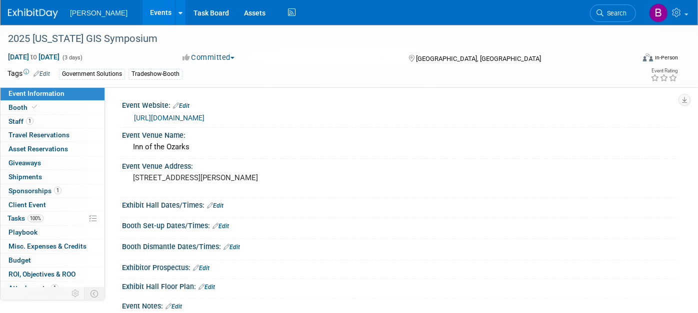
click at [50, 117] on link "1 Staff 1" at bounding box center [52, 121] width 104 height 13
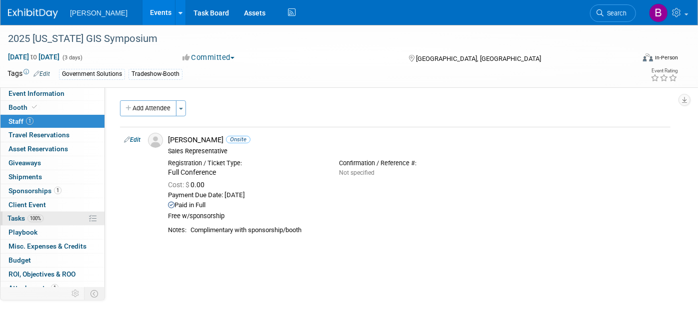
click at [45, 219] on link "100% Tasks 100%" at bounding box center [52, 218] width 104 height 13
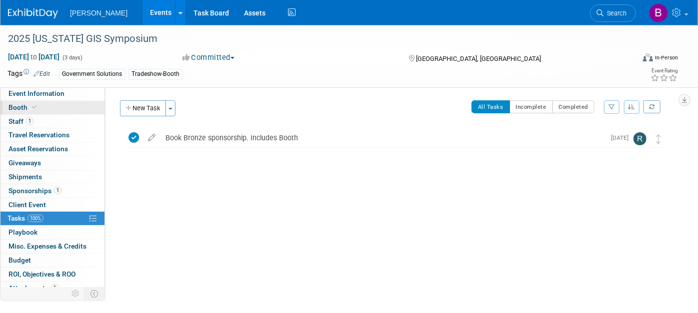
click at [48, 110] on link "Booth" at bounding box center [52, 107] width 104 height 13
